Goal: Obtain resource: Obtain resource

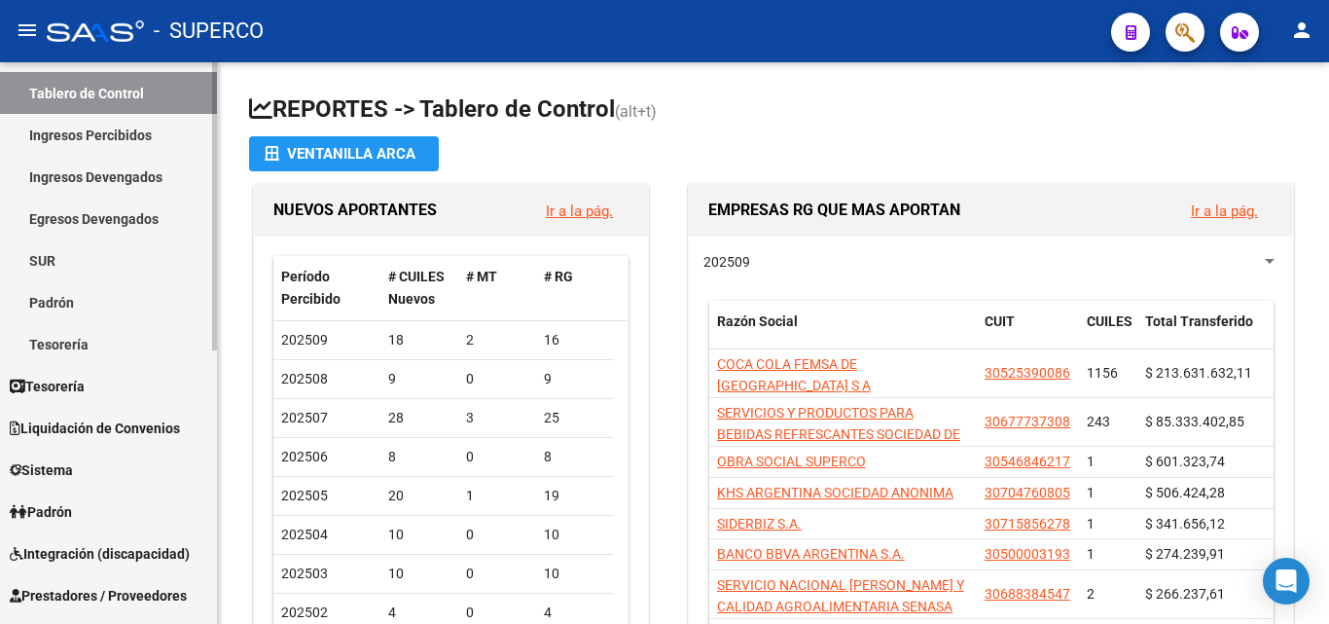
scroll to position [195, 0]
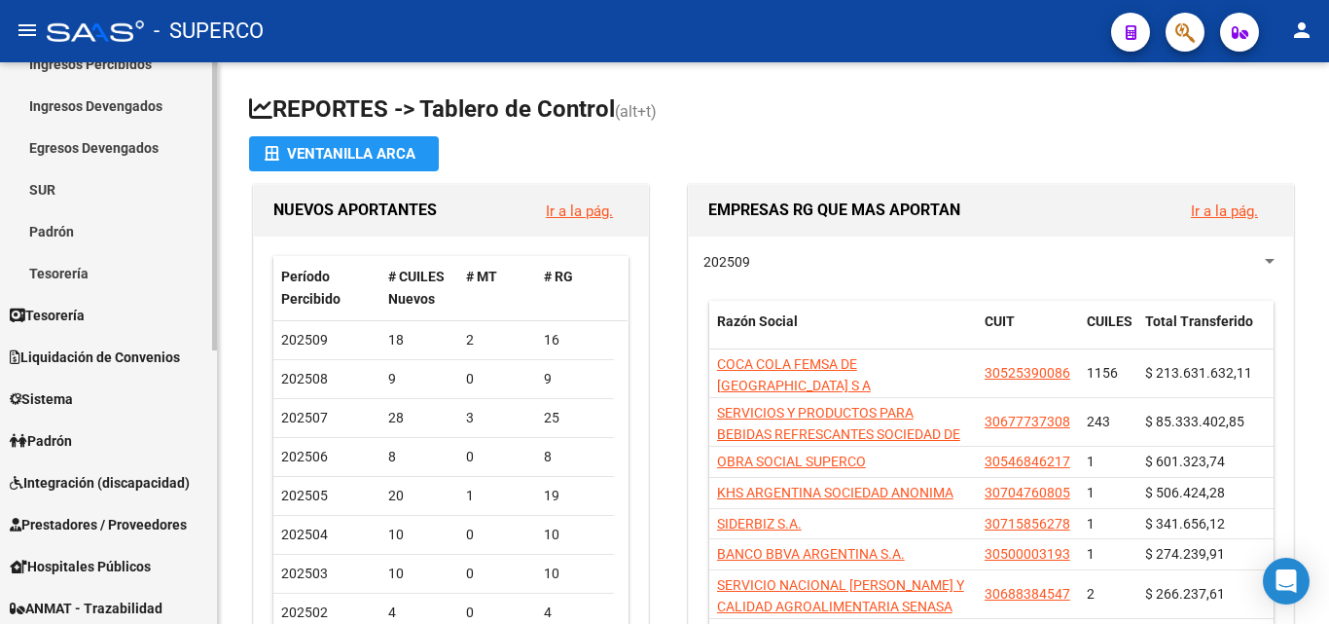
click at [76, 526] on span "Prestadores / Proveedores" at bounding box center [98, 524] width 177 height 21
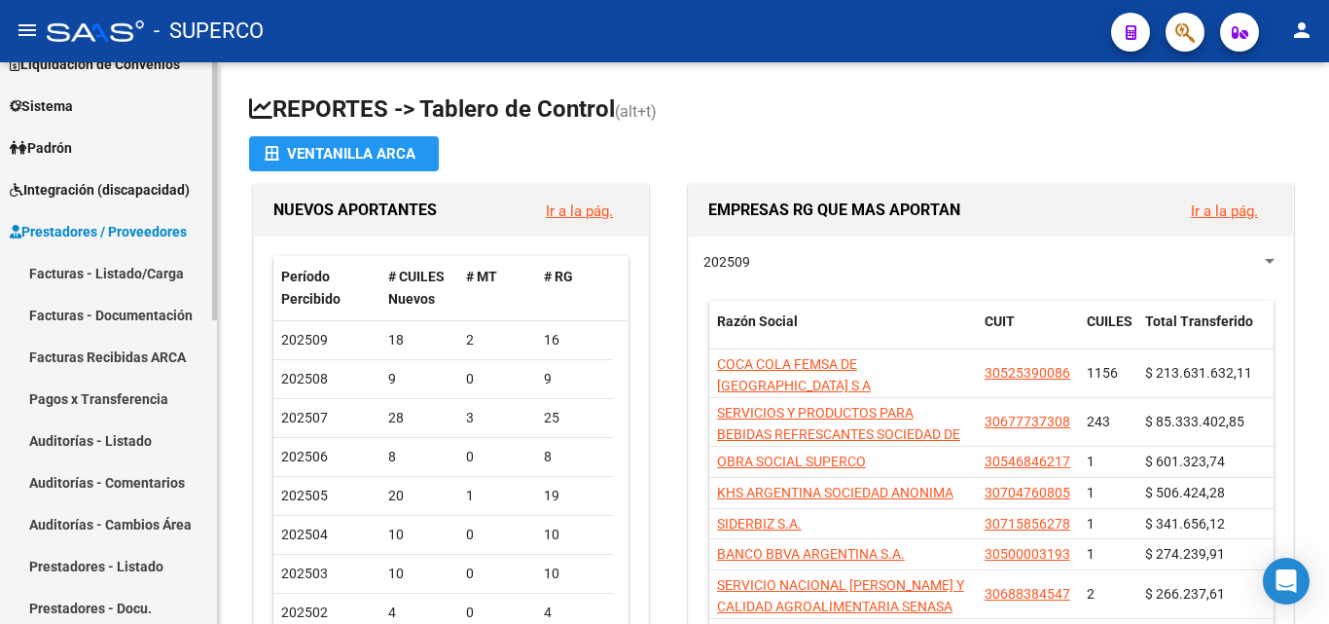
click at [118, 267] on link "Facturas - Listado/Carga" at bounding box center [108, 273] width 217 height 42
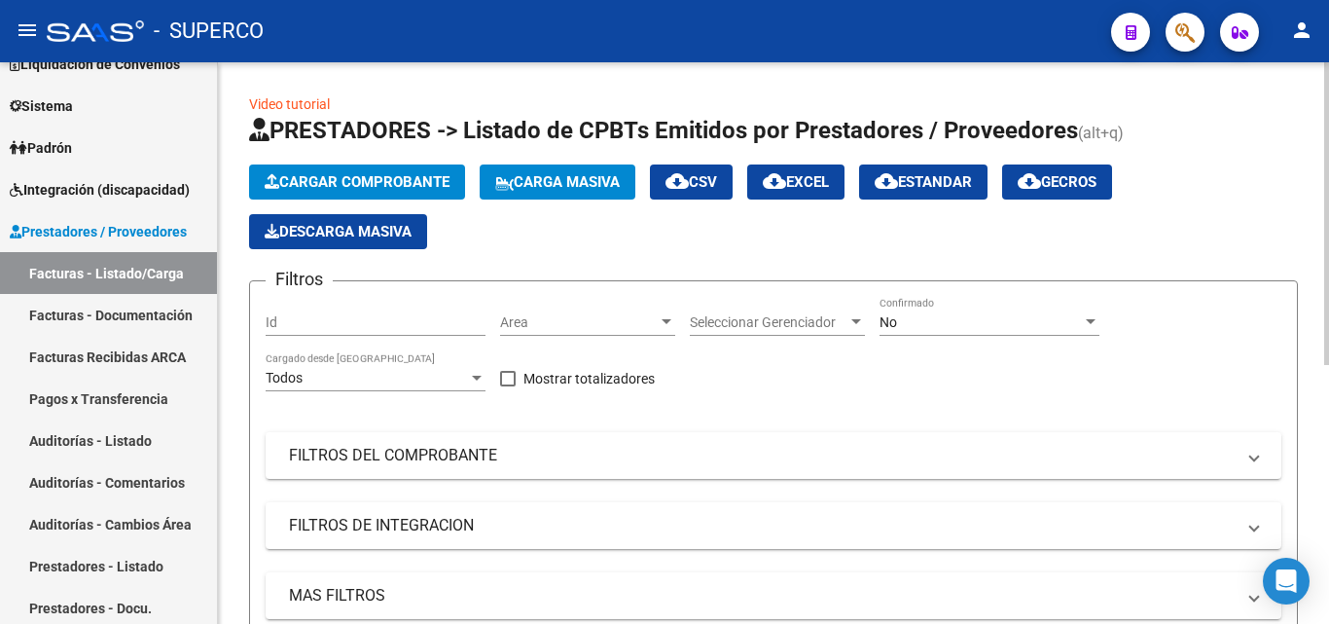
click at [915, 327] on div "No" at bounding box center [981, 322] width 202 height 17
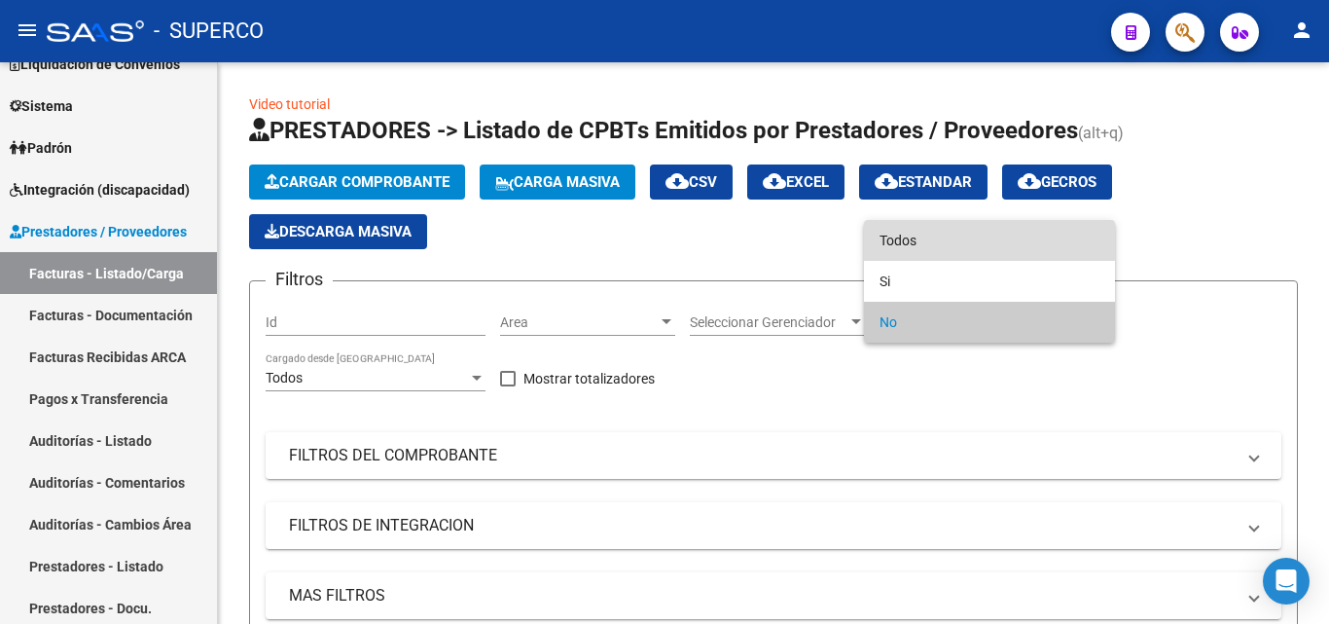
click at [915, 241] on span "Todos" at bounding box center [990, 240] width 220 height 41
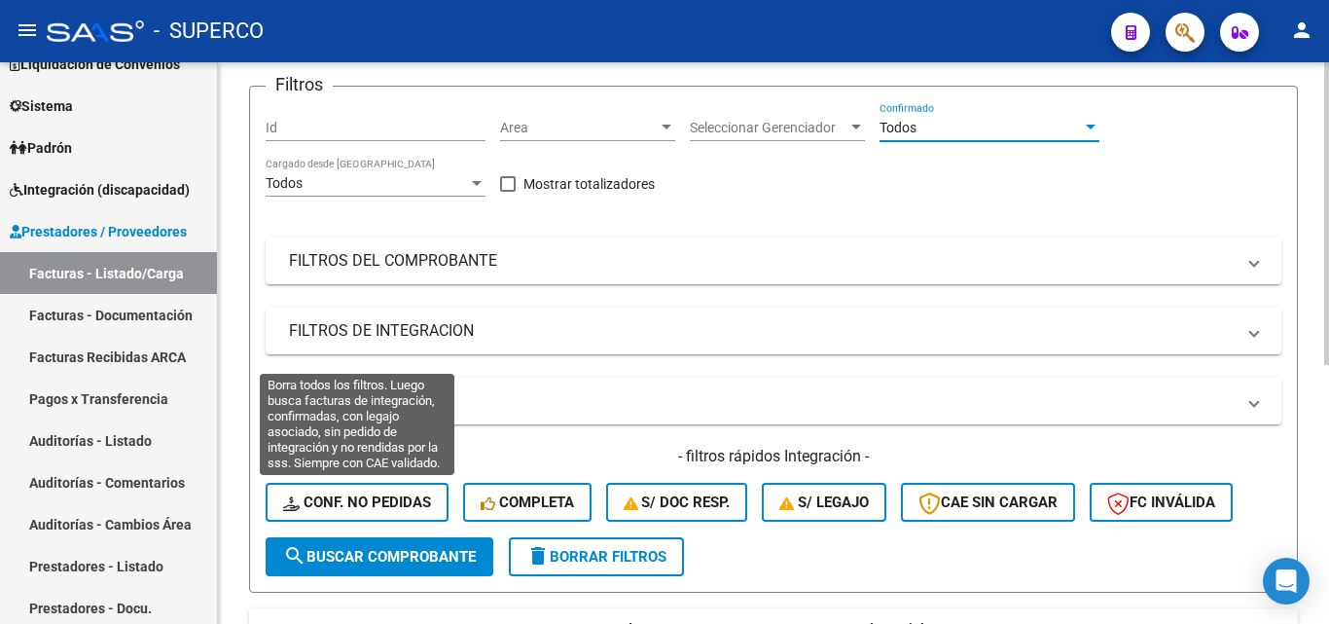
scroll to position [292, 0]
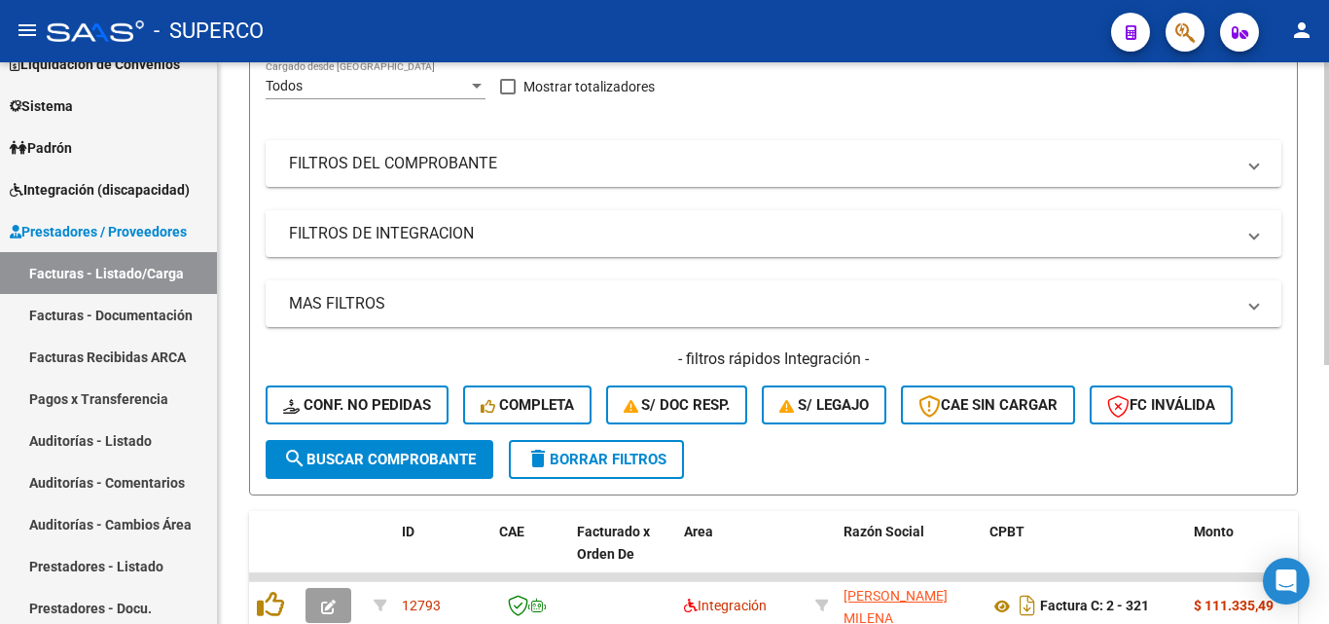
click at [375, 463] on span "search Buscar Comprobante" at bounding box center [379, 460] width 193 height 18
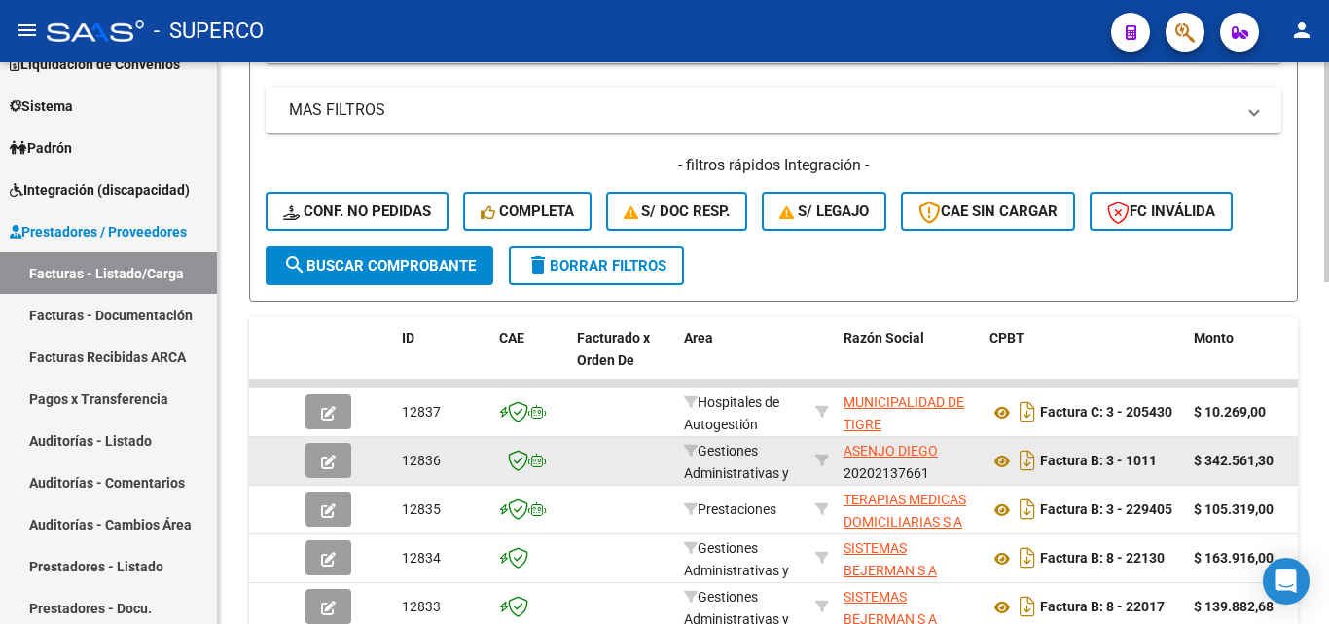
scroll to position [680, 0]
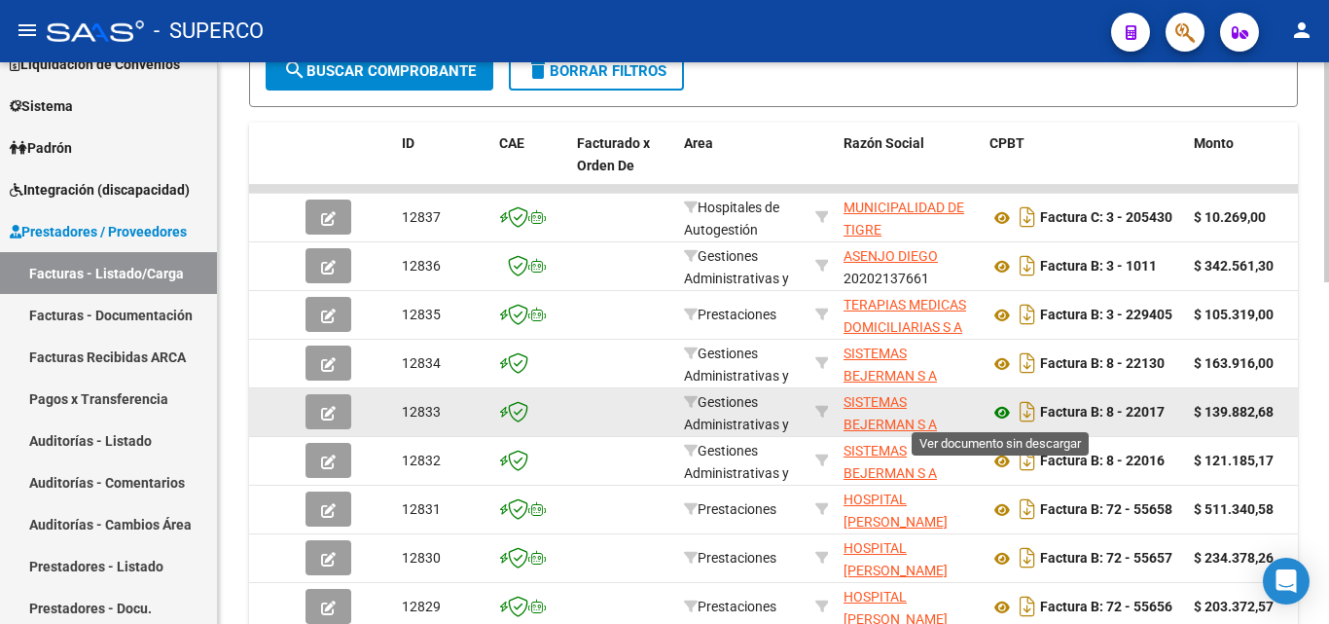
click at [1001, 417] on icon at bounding box center [1002, 412] width 25 height 23
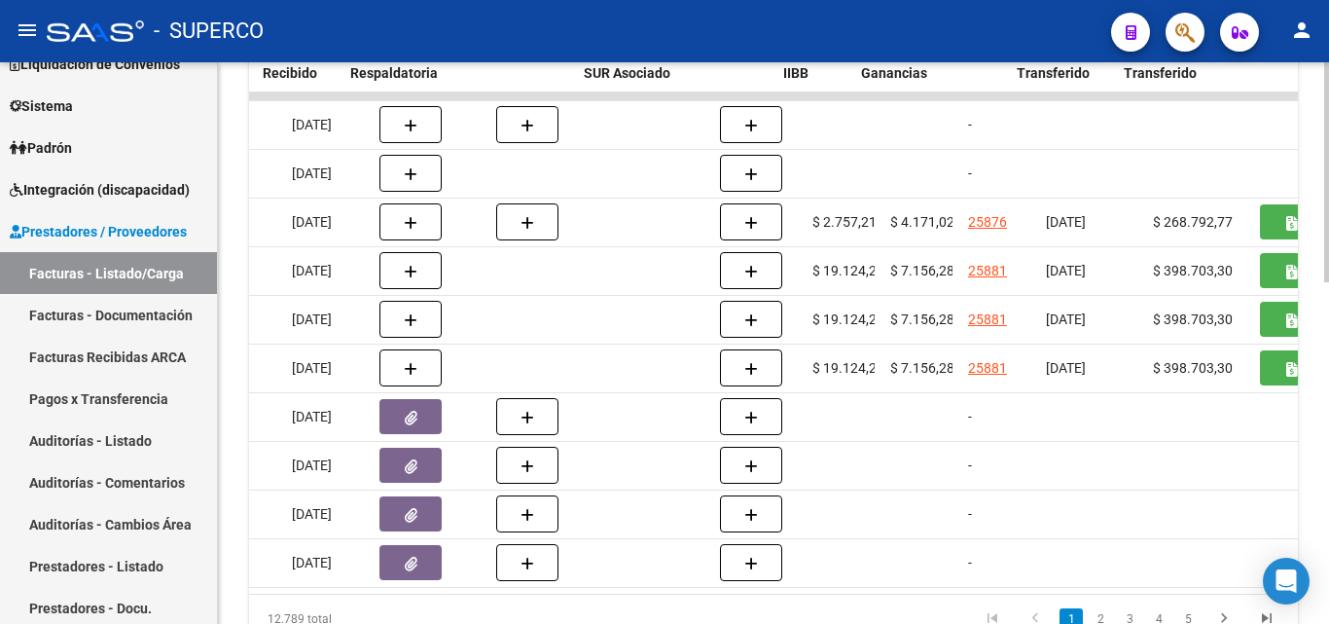
scroll to position [0, 1223]
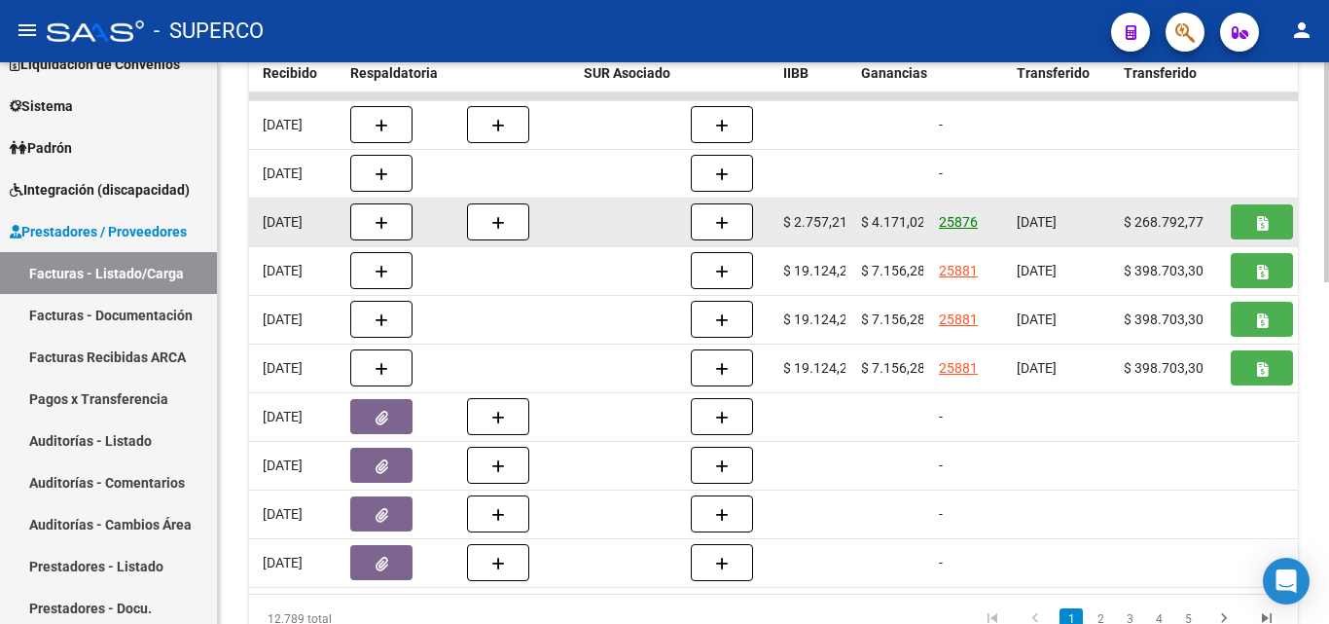
click at [963, 219] on link "25876" at bounding box center [958, 222] width 39 height 16
